Goal: Information Seeking & Learning: Find specific fact

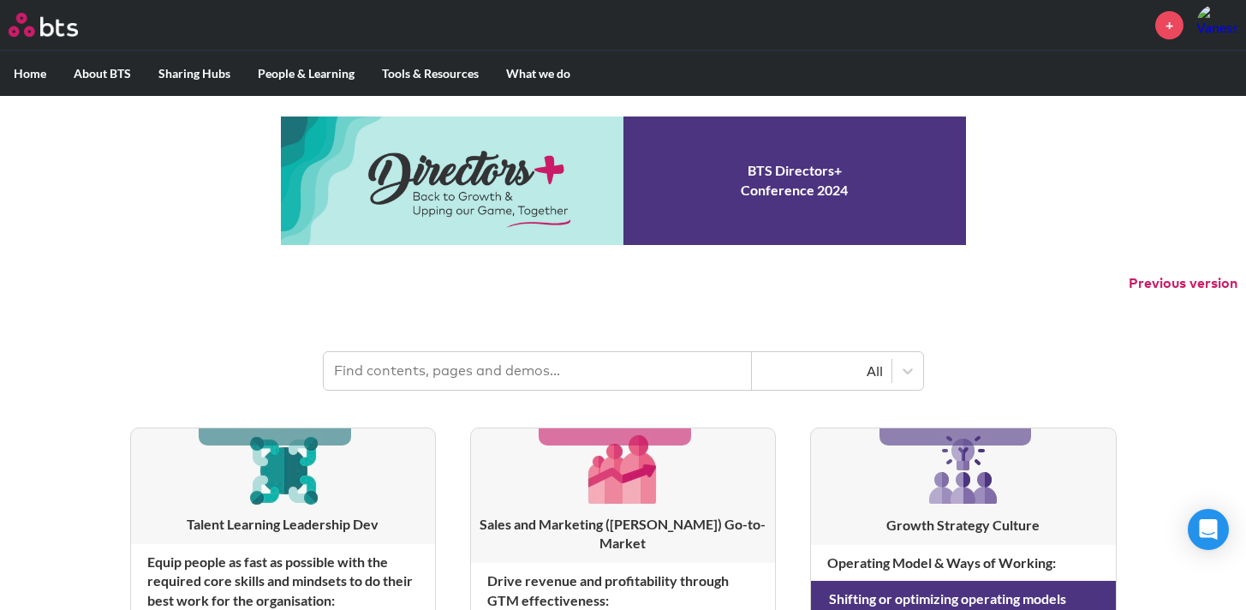
click at [467, 376] on input "text" at bounding box center [538, 371] width 428 height 38
type input "four faces"
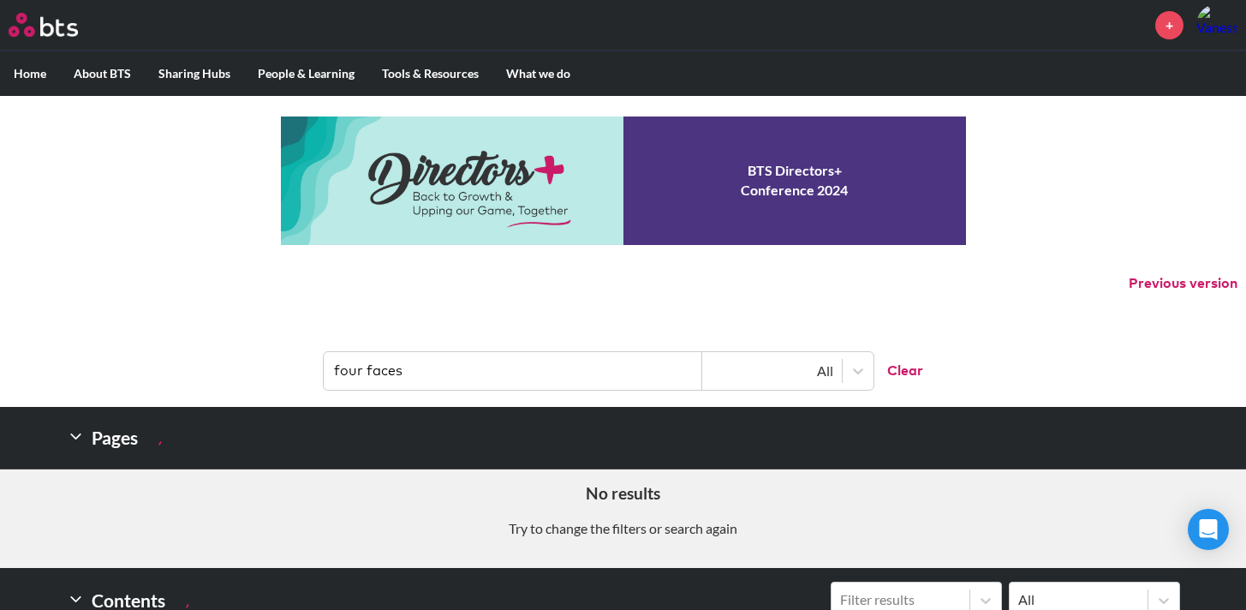
click at [77, 438] on icon at bounding box center [76, 436] width 18 height 18
click at [464, 361] on input "four faces" at bounding box center [513, 371] width 379 height 38
click at [907, 372] on button "Clear" at bounding box center [899, 371] width 50 height 38
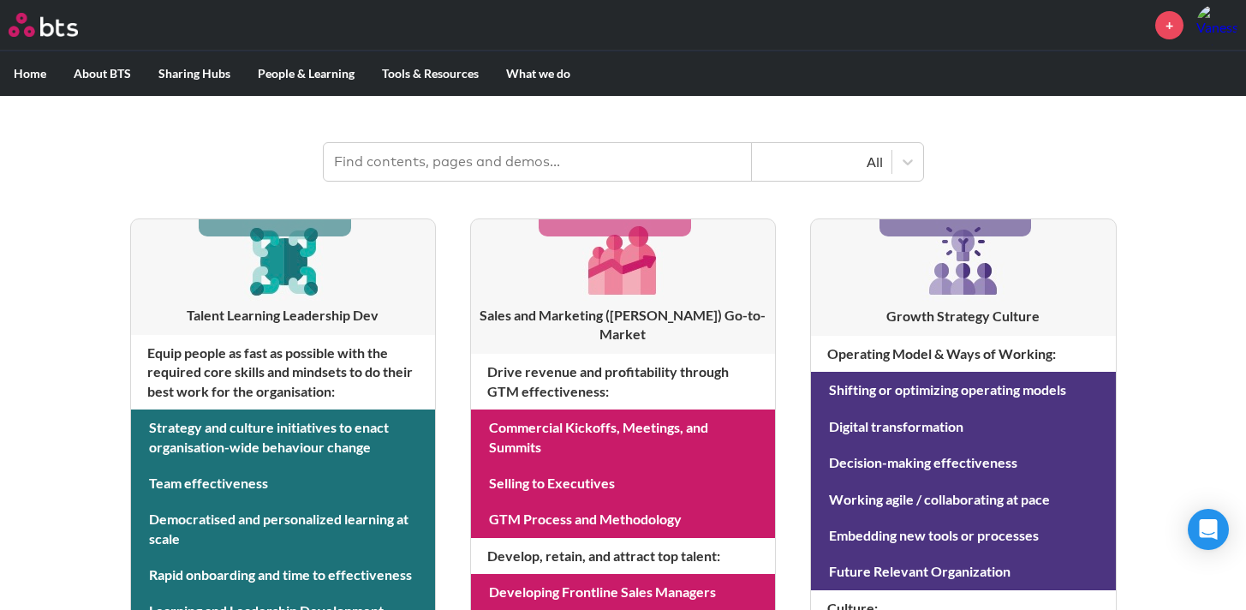
scroll to position [211, 0]
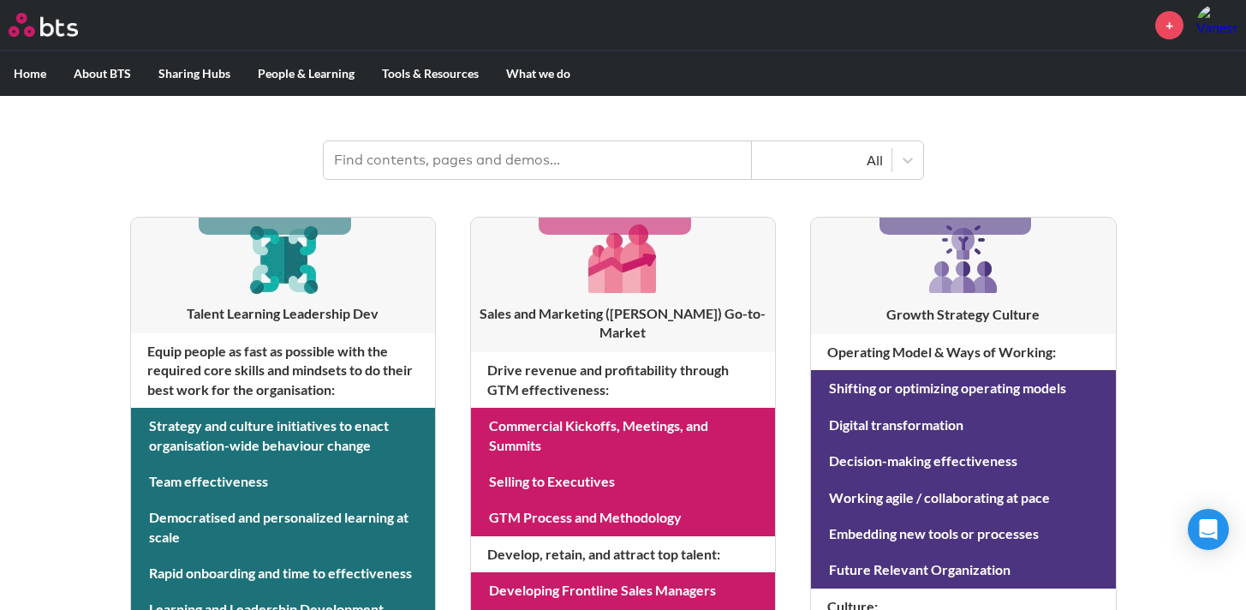
click at [472, 160] on input "text" at bounding box center [538, 160] width 428 height 38
type input "four faces of coaching"
click at [678, 166] on input "four faces of coaching" at bounding box center [538, 160] width 428 height 38
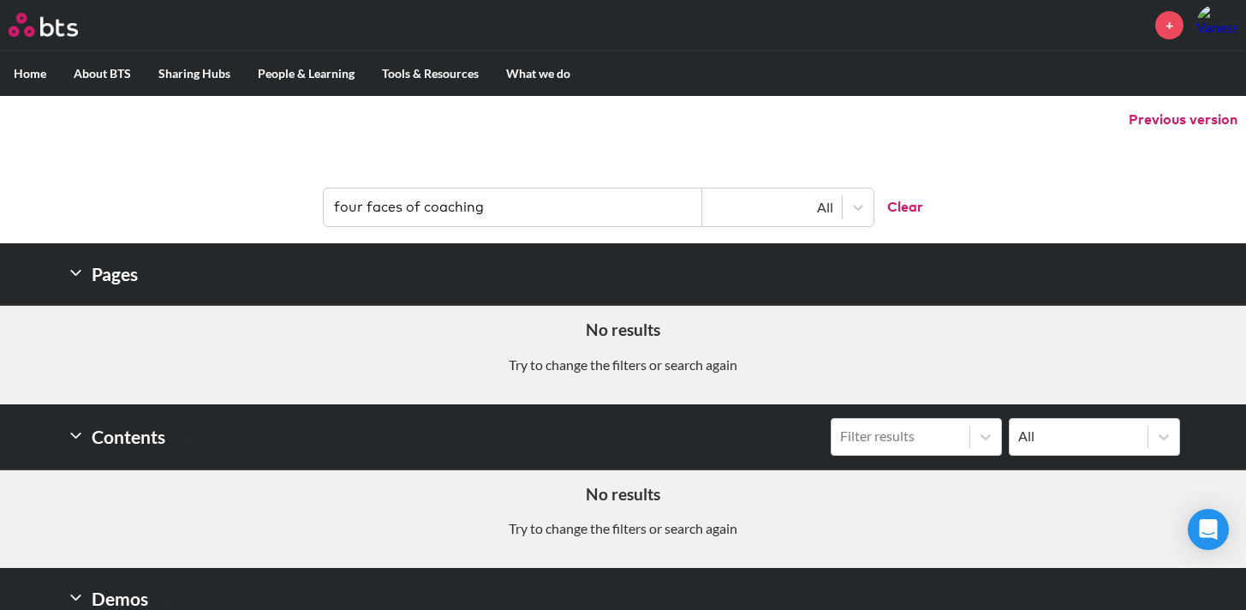
scroll to position [0, 0]
